Goal: Task Accomplishment & Management: Manage account settings

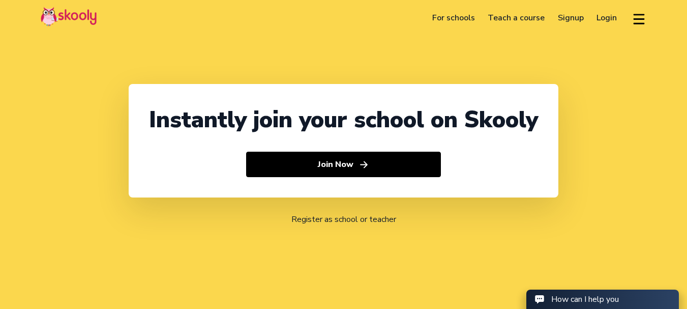
select select "91"
select select "[GEOGRAPHIC_DATA]"
select select "[GEOGRAPHIC_DATA]/[GEOGRAPHIC_DATA]"
click at [604, 16] on link "Login" at bounding box center [608, 18] width 34 height 16
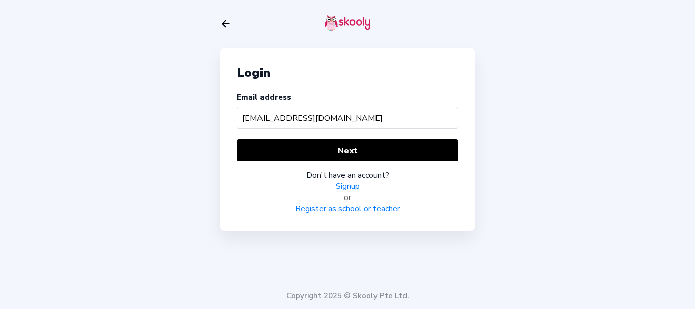
type input "[EMAIL_ADDRESS][DOMAIN_NAME]"
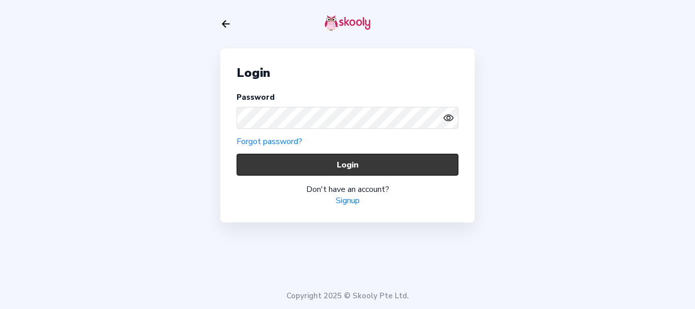
click at [260, 166] on button "Login" at bounding box center [348, 165] width 222 height 22
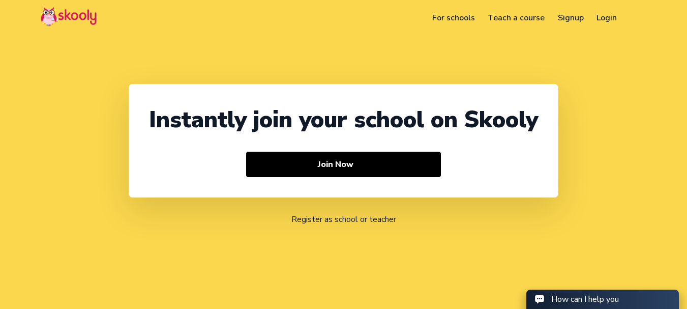
select select "91"
select select "[GEOGRAPHIC_DATA]"
select select "[GEOGRAPHIC_DATA]/[GEOGRAPHIC_DATA]"
click at [606, 17] on link "Login" at bounding box center [608, 18] width 34 height 16
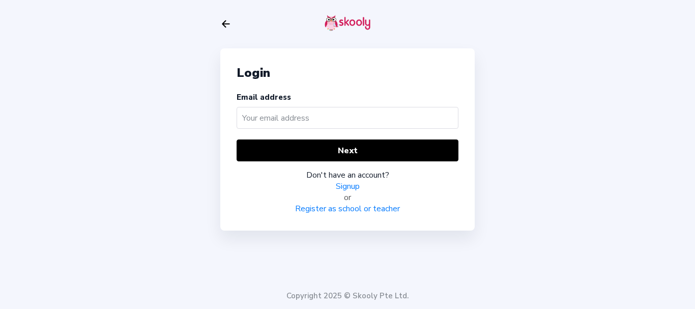
click at [289, 121] on input "text" at bounding box center [348, 118] width 222 height 22
type input "barcatest@mailinator.com"
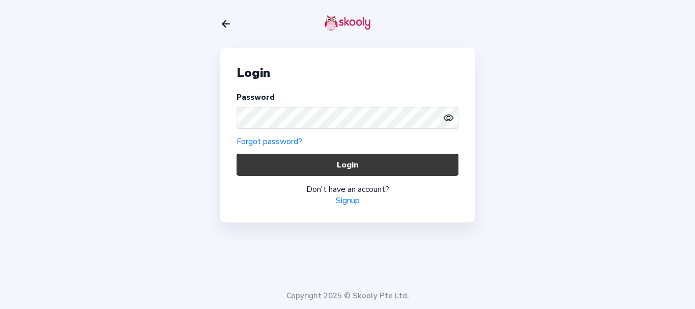
click at [259, 164] on button "Login" at bounding box center [348, 165] width 222 height 22
